Goal: Task Accomplishment & Management: Complete application form

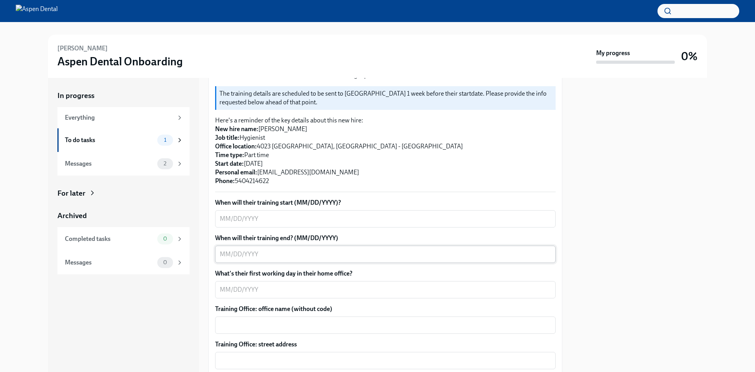
scroll to position [197, 0]
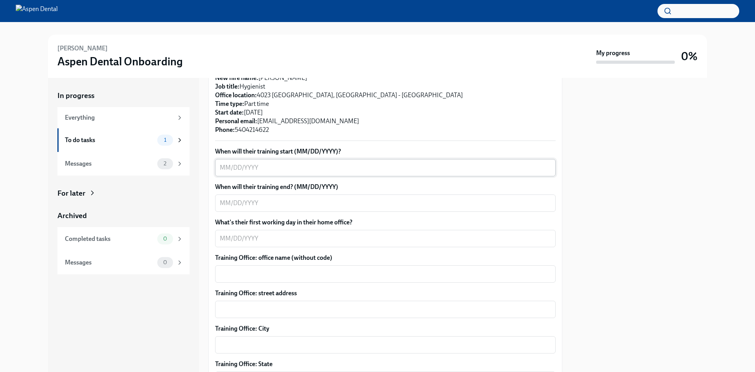
click at [229, 163] on textarea "When will their training start (MM/DD/YYYY)?" at bounding box center [385, 167] width 331 height 9
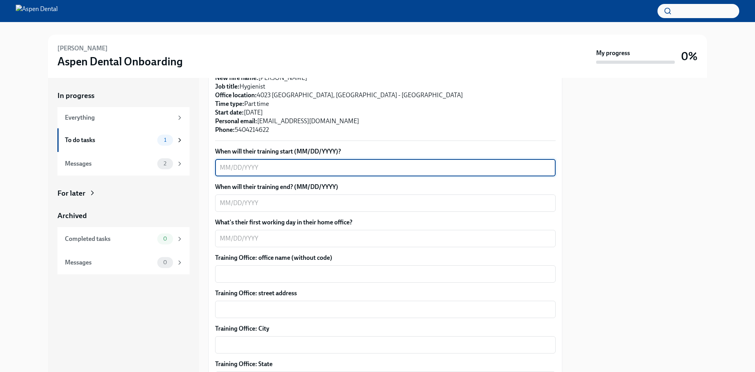
scroll to position [157, 0]
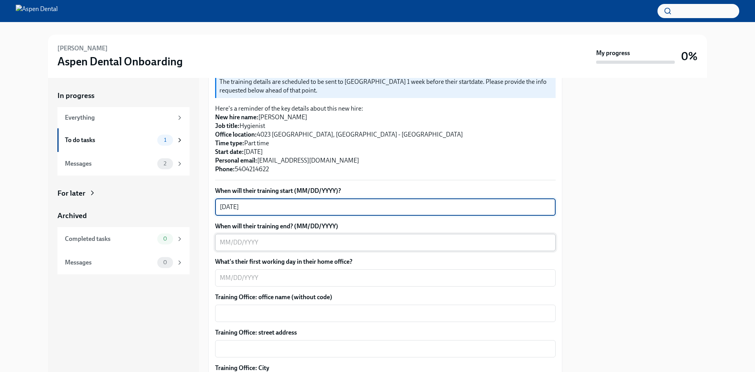
type textarea "[DATE]"
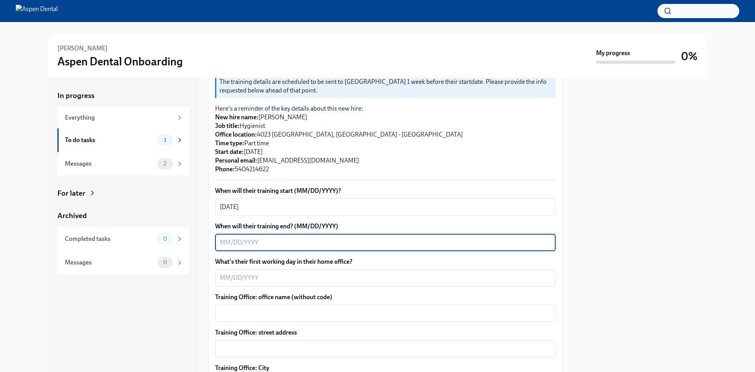
click at [281, 238] on textarea "When will their training end? (MM/DD/YYYY)" at bounding box center [385, 242] width 331 height 9
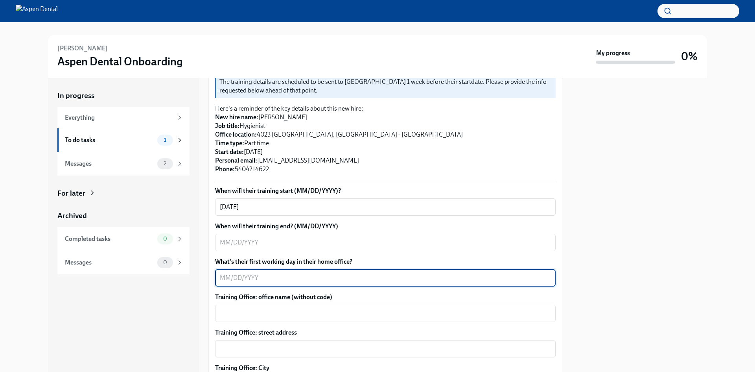
click at [272, 273] on textarea "What's their first working day in their home office?" at bounding box center [385, 277] width 331 height 9
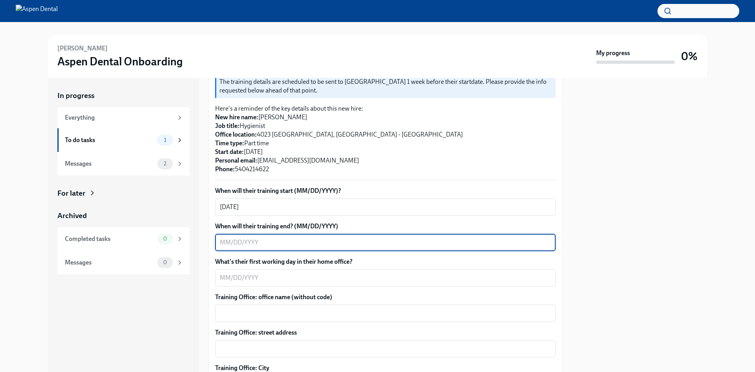
click at [245, 238] on textarea "When will their training end? (MM/DD/YYYY)" at bounding box center [385, 242] width 331 height 9
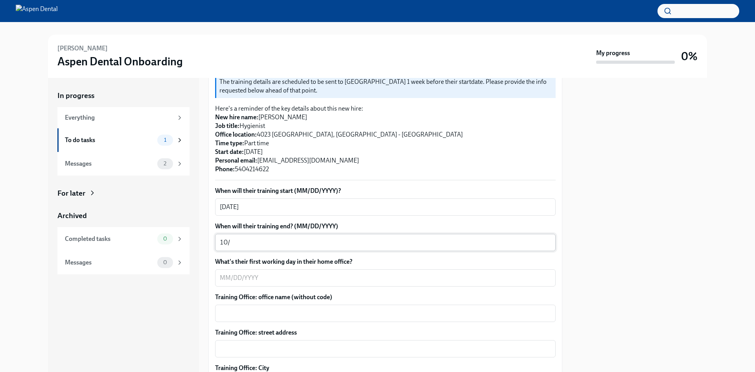
click at [249, 238] on textarea "10/" at bounding box center [385, 242] width 331 height 9
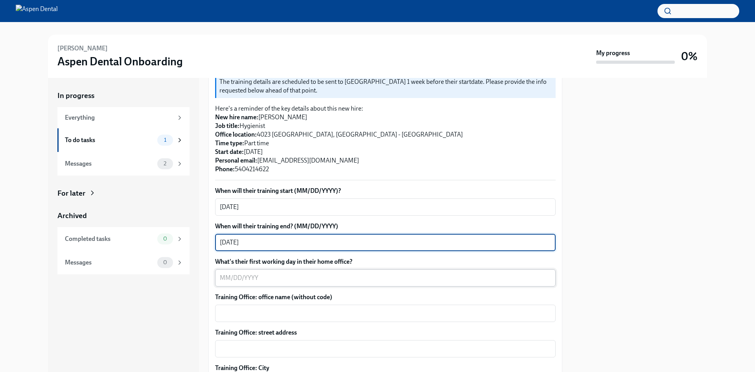
type textarea "[DATE]"
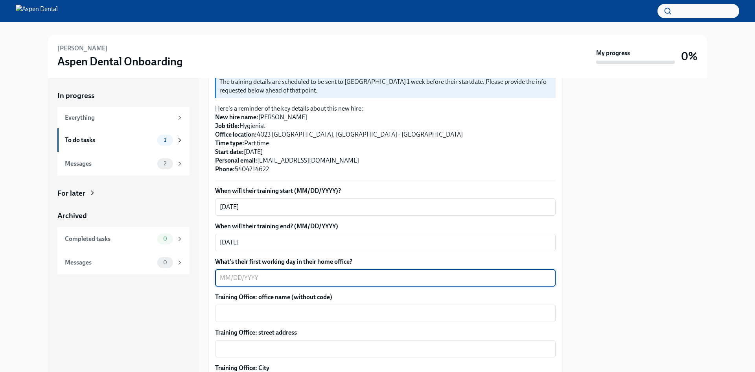
click at [273, 273] on textarea "What's their first working day in their home office?" at bounding box center [385, 277] width 331 height 9
type textarea "[DATE]"
click at [278, 305] on div "x ​" at bounding box center [385, 313] width 341 height 17
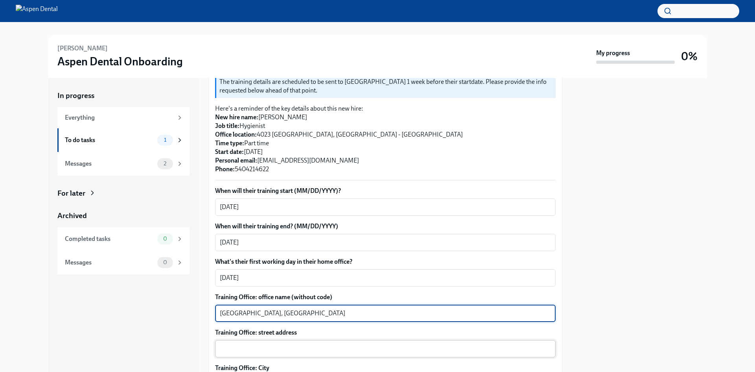
type textarea "[GEOGRAPHIC_DATA], [GEOGRAPHIC_DATA]"
click at [292, 344] on textarea "Training Office: street address" at bounding box center [385, 348] width 331 height 9
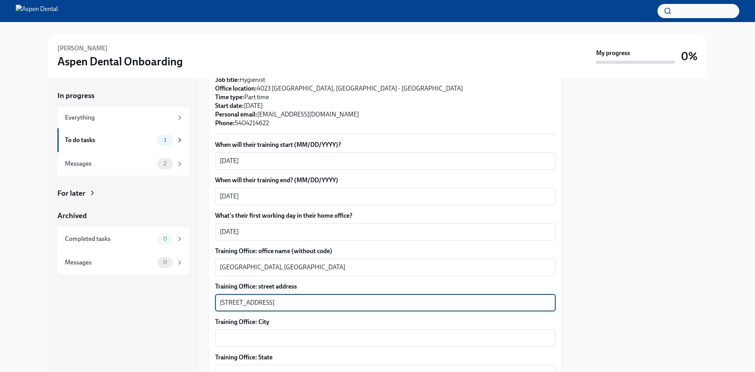
scroll to position [275, 0]
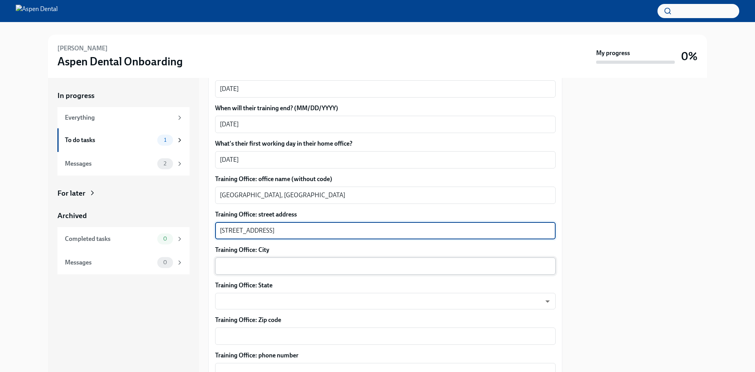
type textarea "[STREET_ADDRESS]"
click at [278, 257] on div "x ​" at bounding box center [385, 265] width 341 height 17
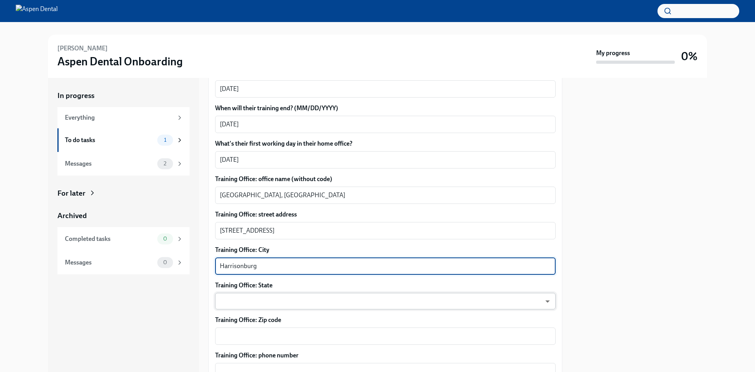
type textarea "Harrisonburg"
click at [276, 289] on body "[PERSON_NAME] Aspen Dental Onboarding My progress 0% In progress Everything To …" at bounding box center [377, 186] width 755 height 372
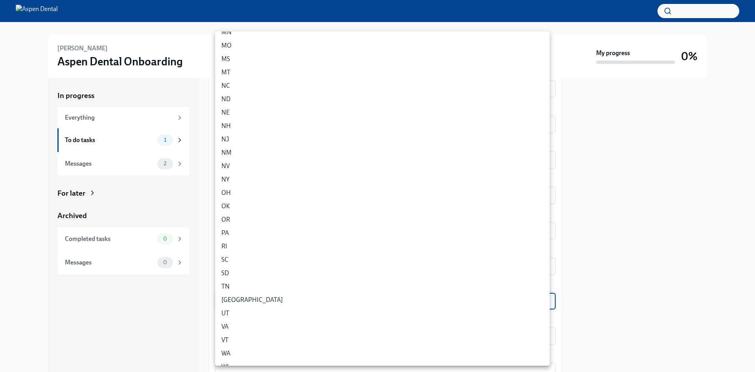
scroll to position [341, 0]
click at [251, 290] on li "VA" at bounding box center [382, 288] width 335 height 13
type input "tROOOBGAt"
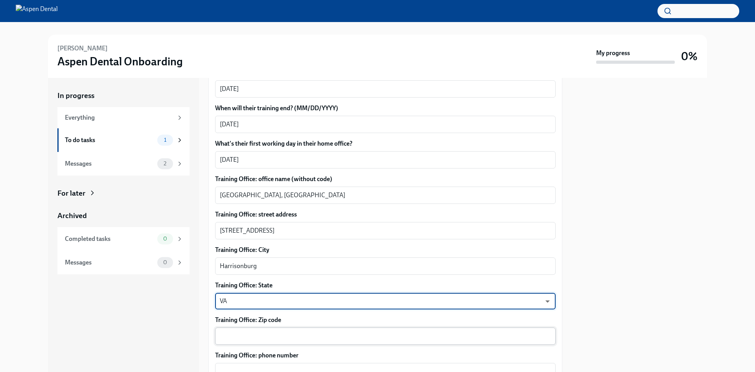
click at [258, 331] on textarea "Training Office: Zip code" at bounding box center [385, 335] width 331 height 9
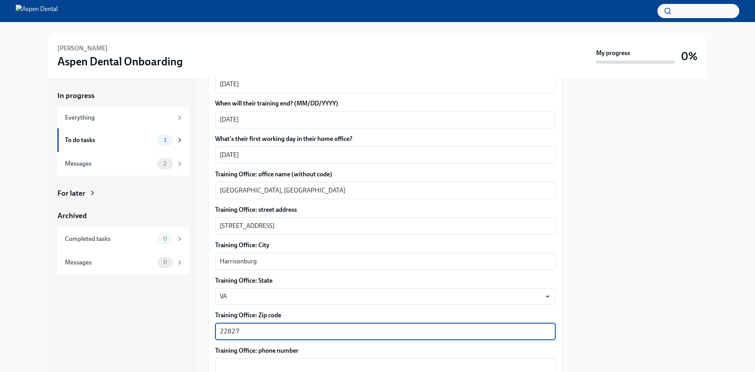
scroll to position [472, 0]
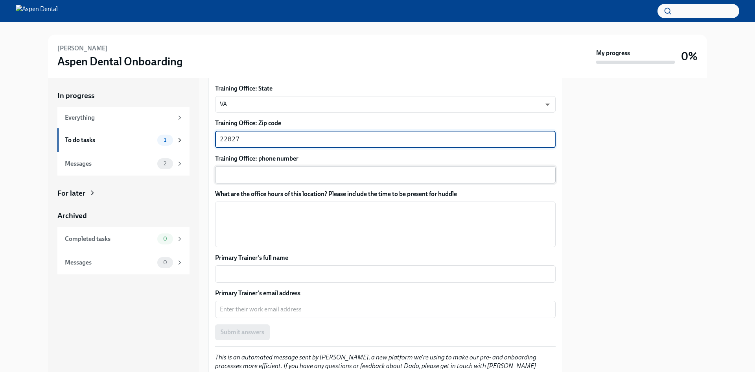
type textarea "22827"
click at [277, 170] on textarea "Training Office: phone number" at bounding box center [385, 174] width 331 height 9
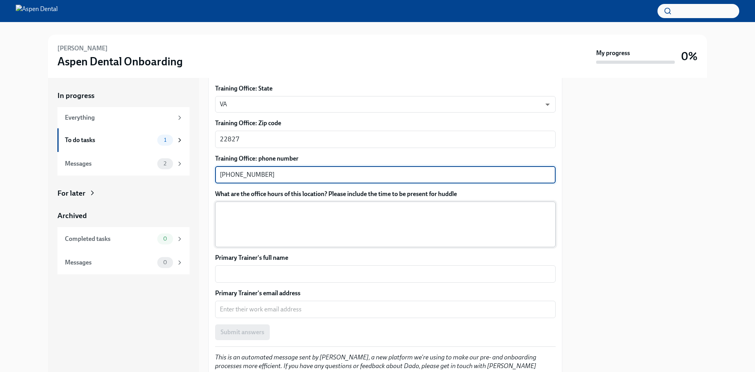
type textarea "[PHONE_NUMBER]"
click at [291, 207] on textarea "What are the office hours of this location? Please include the time to be prese…" at bounding box center [385, 224] width 331 height 38
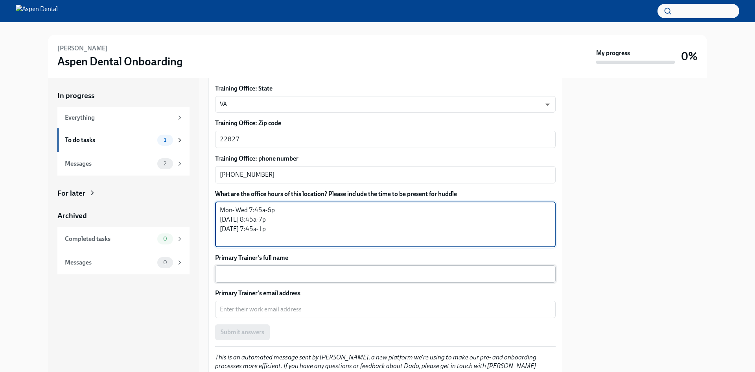
type textarea "Mon- Wed 7:45a-6p [DATE] 8:45a-7p [DATE] 7:45a-1p"
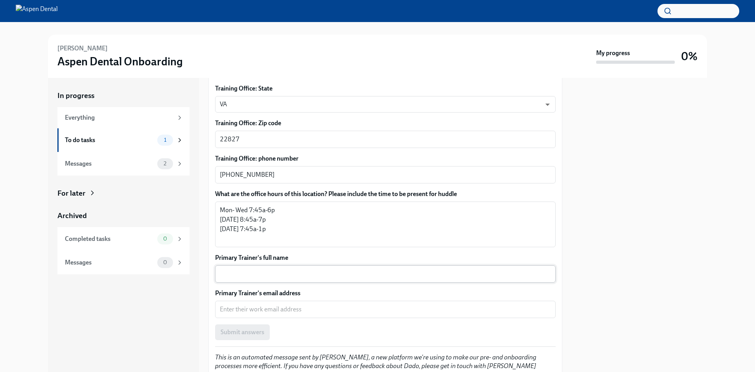
click at [279, 271] on div "x ​" at bounding box center [385, 273] width 341 height 17
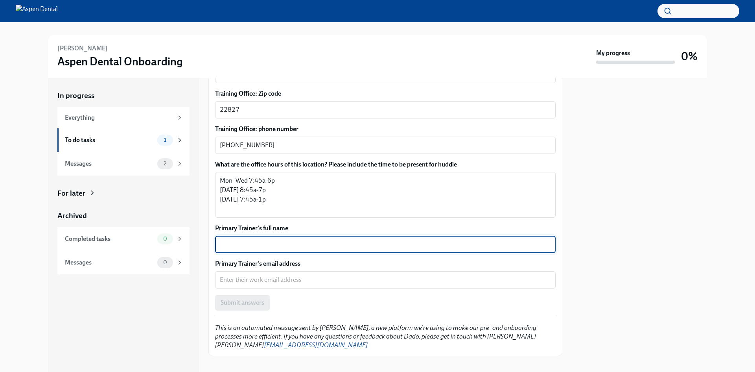
scroll to position [502, 0]
click at [284, 239] on textarea "Primary Trainer's full name" at bounding box center [385, 243] width 331 height 9
click at [305, 239] on textarea "Primary Trainer's full name" at bounding box center [385, 243] width 331 height 9
click at [240, 239] on textarea "[PERSON_NAME]" at bounding box center [385, 243] width 331 height 9
type textarea "[PERSON_NAME]"
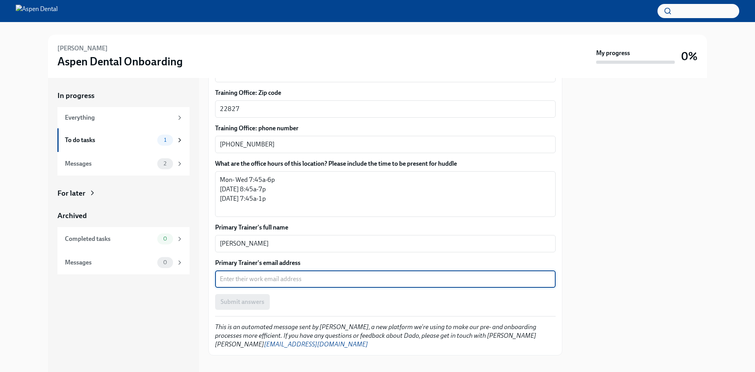
click at [286, 274] on textarea "Primary Trainer's email address" at bounding box center [385, 278] width 331 height 9
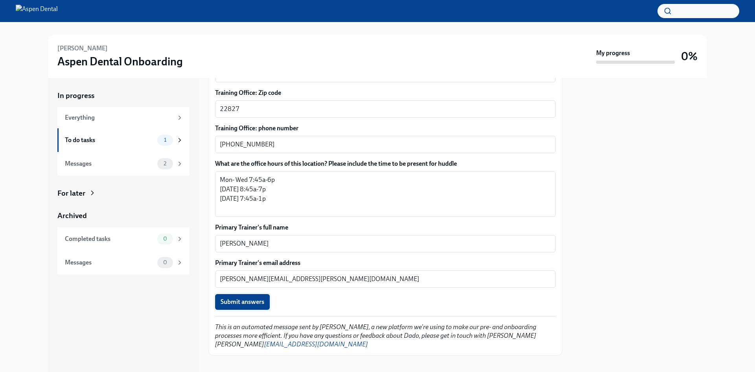
click at [243, 298] on button "Submit answers" at bounding box center [242, 302] width 55 height 16
type textarea "[PERSON_NAME][EMAIL_ADDRESS][PERSON_NAME][DOMAIN_NAME]"
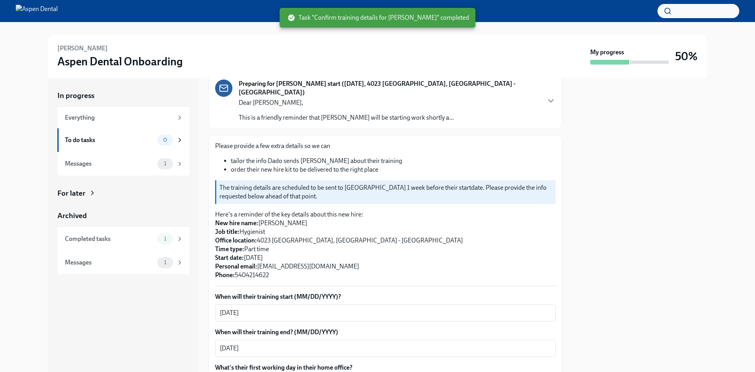
scroll to position [0, 0]
